Goal: Find specific page/section: Find specific page/section

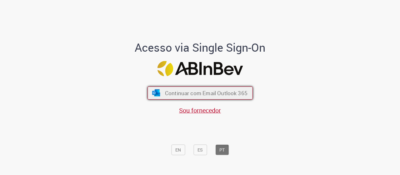
click at [158, 87] on button "Continuar com Email Outlook 365" at bounding box center [200, 92] width 105 height 13
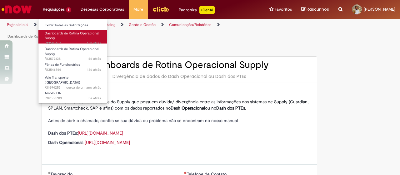
click at [82, 33] on span "Dashboards de Rotina Operacional Supply" at bounding box center [72, 36] width 54 height 10
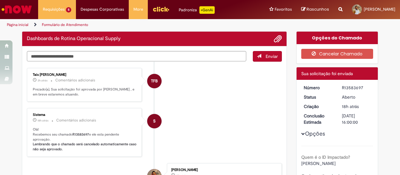
click at [224, 99] on li "TFB Tais Folhadella Barbosa Bellagamba 3h atrás 3 horas atrás Comentários adici…" at bounding box center [154, 85] width 255 height 34
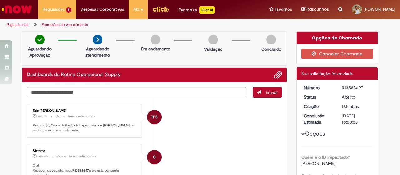
scroll to position [111, 0]
